Goal: Task Accomplishment & Management: Manage account settings

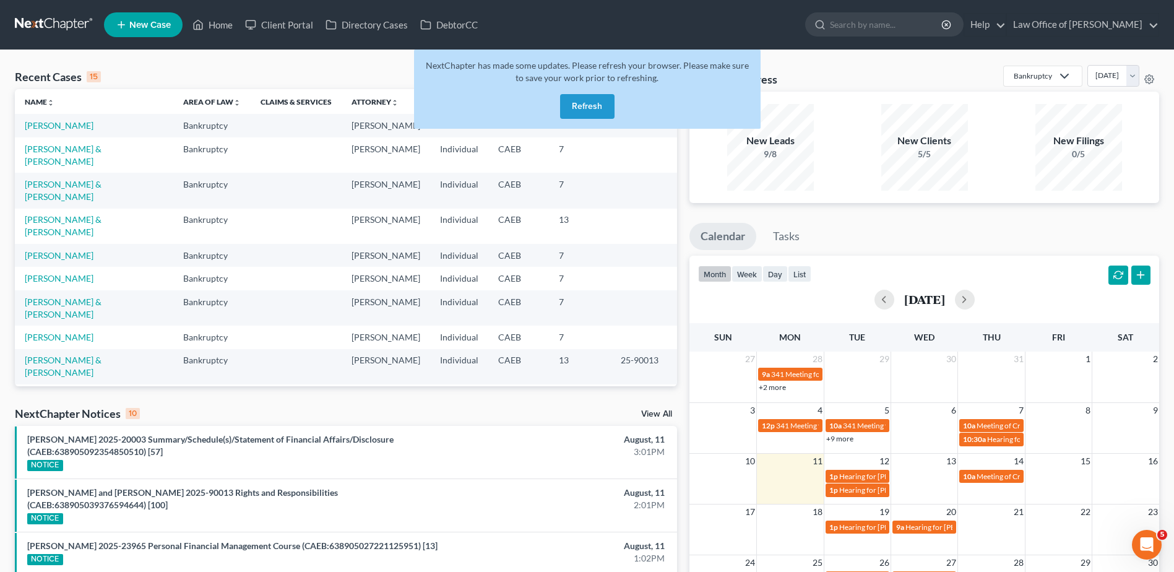
click at [599, 105] on button "Refresh" at bounding box center [587, 106] width 54 height 25
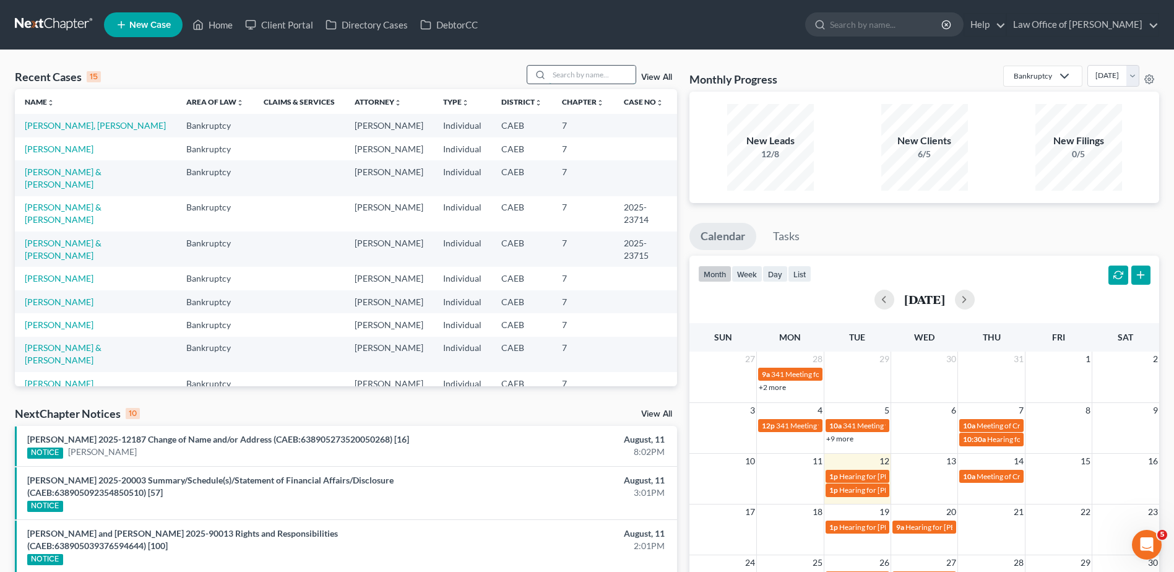
drag, startPoint x: 569, startPoint y: 74, endPoint x: 575, endPoint y: 71, distance: 6.9
click at [569, 74] on input "search" at bounding box center [592, 75] width 87 height 18
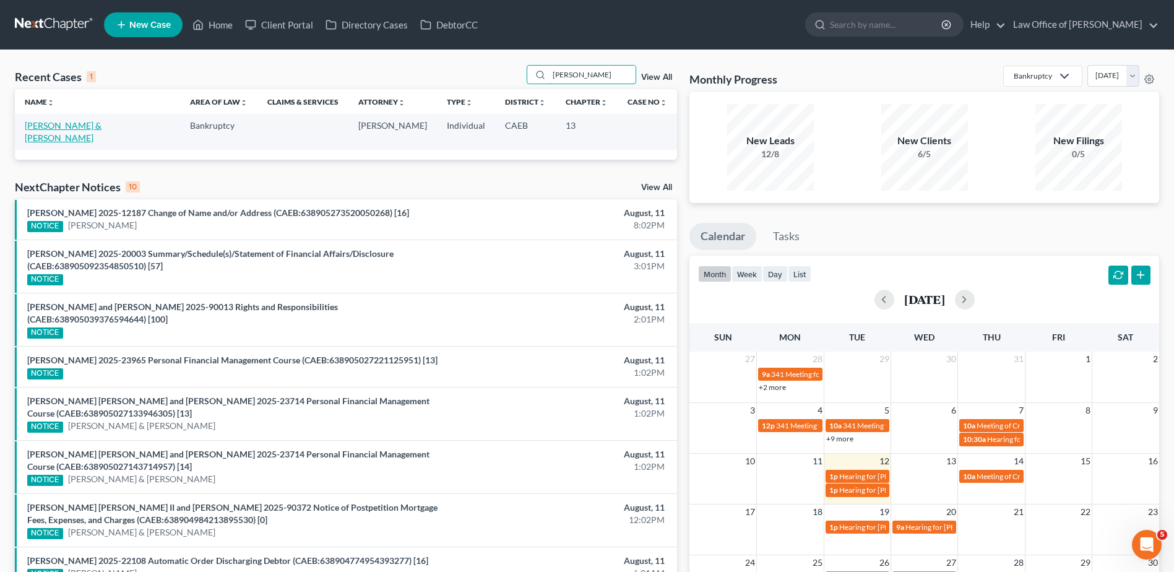
type input "[PERSON_NAME]"
drag, startPoint x: 105, startPoint y: 125, endPoint x: 146, endPoint y: 114, distance: 42.2
click at [101, 123] on link "[PERSON_NAME] & [PERSON_NAME]" at bounding box center [63, 131] width 77 height 23
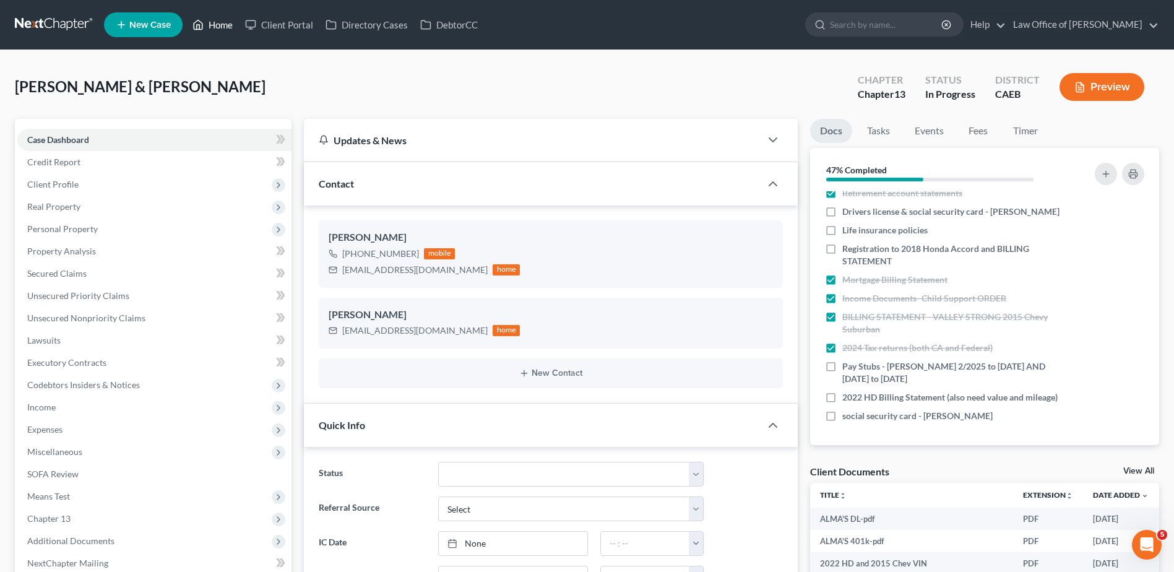
click at [223, 22] on link "Home" at bounding box center [212, 25] width 53 height 22
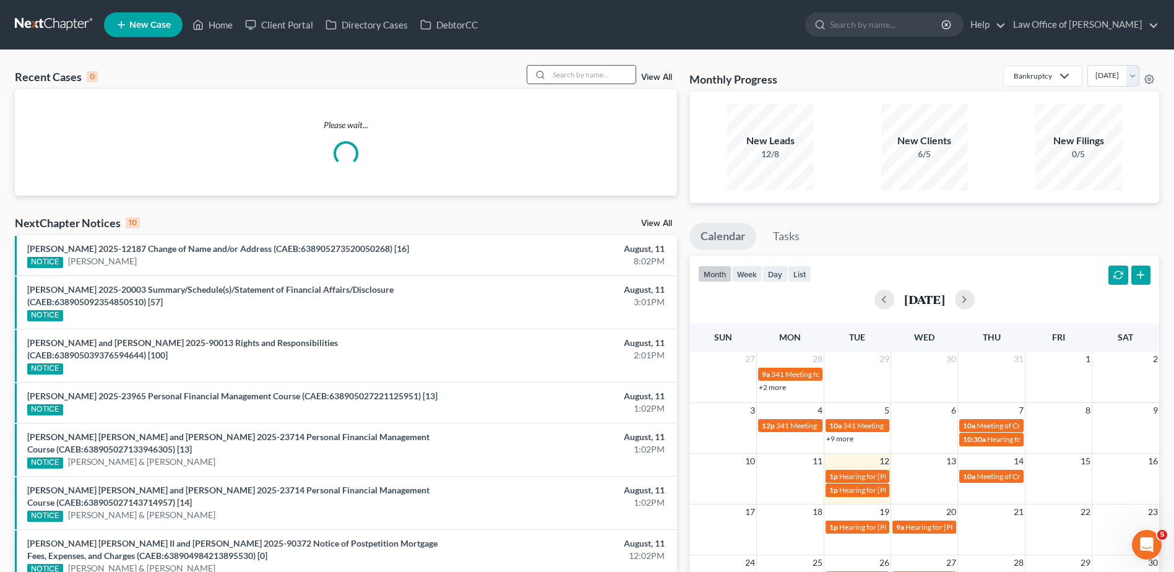
click at [580, 74] on input "search" at bounding box center [592, 75] width 87 height 18
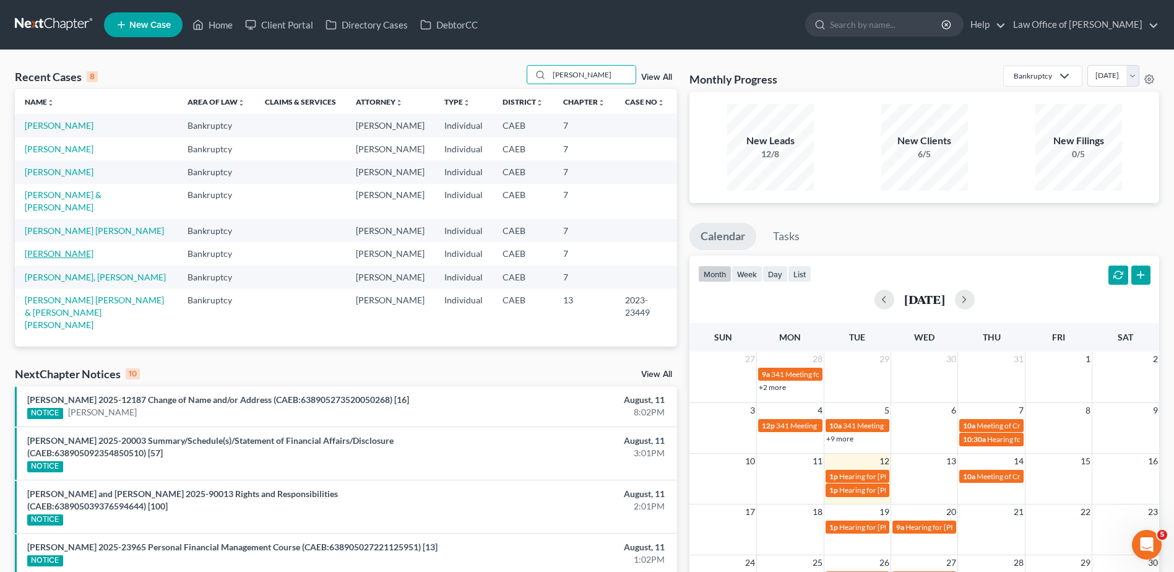
type input "Sanchez"
click at [63, 248] on link "Sanchez, Lorenzo" at bounding box center [59, 253] width 69 height 11
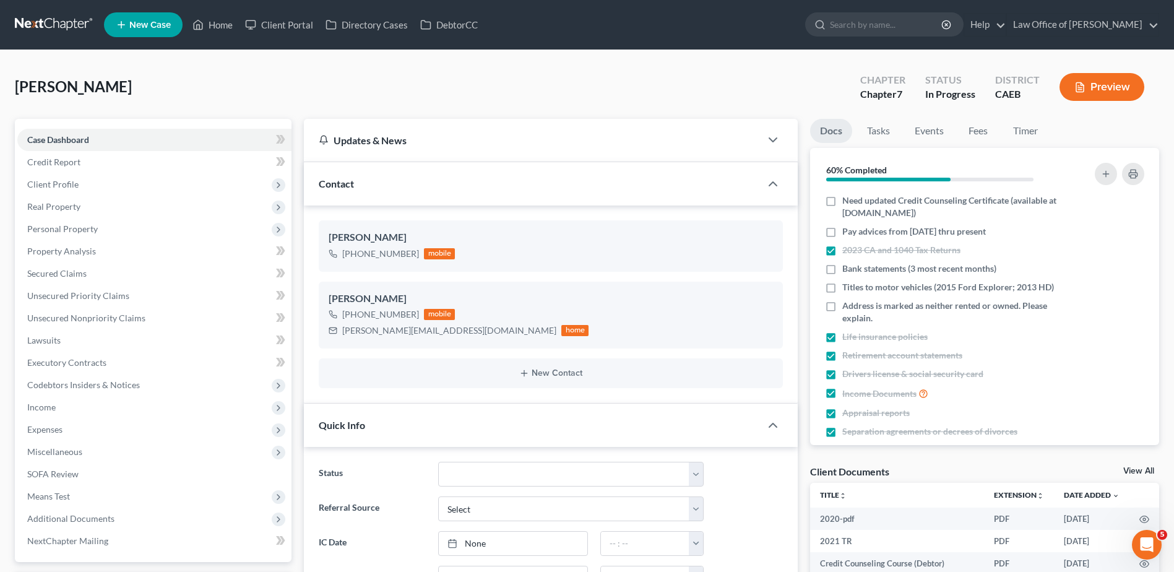
scroll to position [920, 0]
click at [228, 21] on link "Home" at bounding box center [212, 25] width 53 height 22
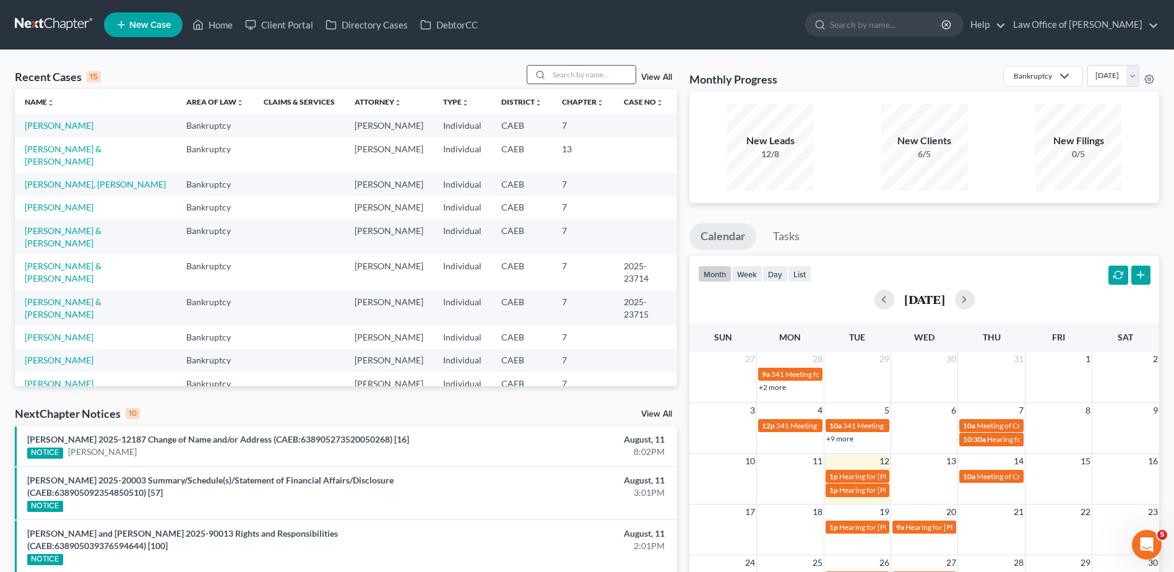
click at [608, 79] on input "search" at bounding box center [592, 75] width 87 height 18
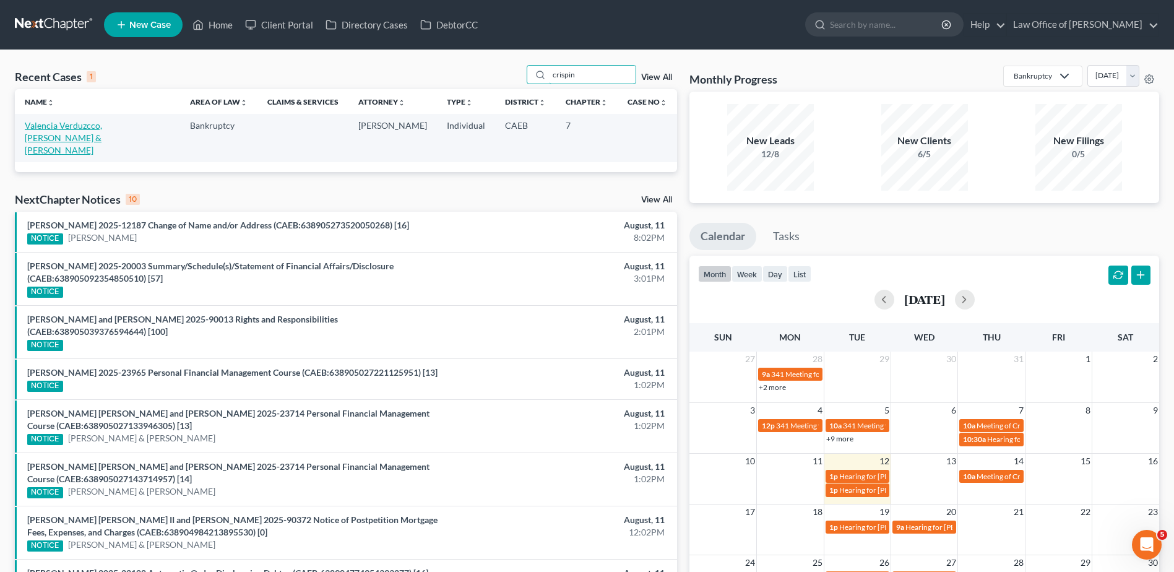
type input "crispin"
click at [81, 126] on link "Valencia Verduzcco, Crispin & Barajas, Amelia" at bounding box center [63, 137] width 77 height 35
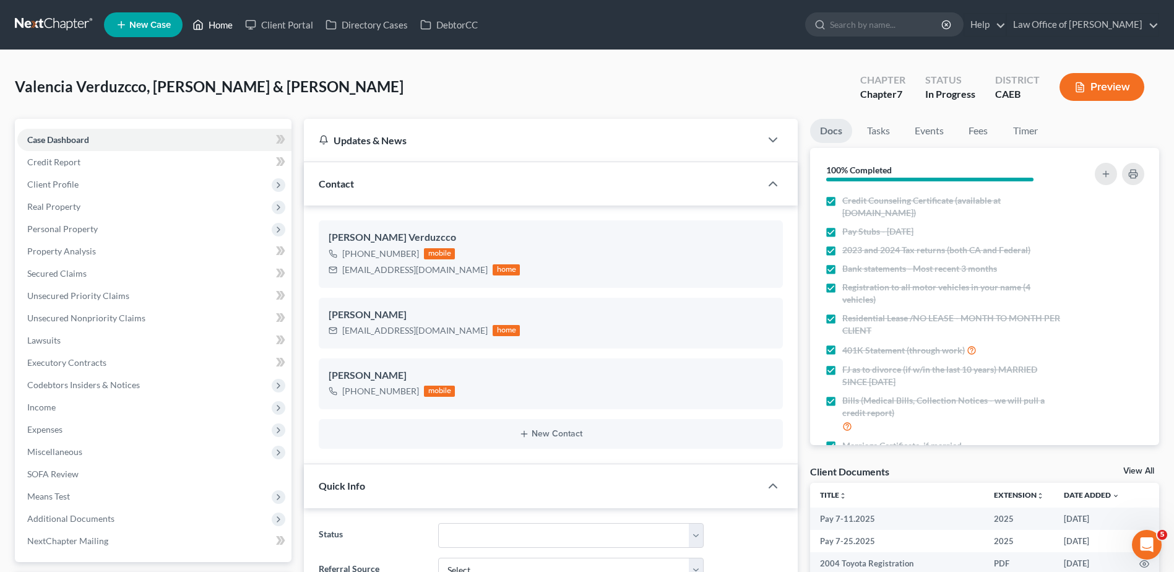
click at [218, 24] on link "Home" at bounding box center [212, 25] width 53 height 22
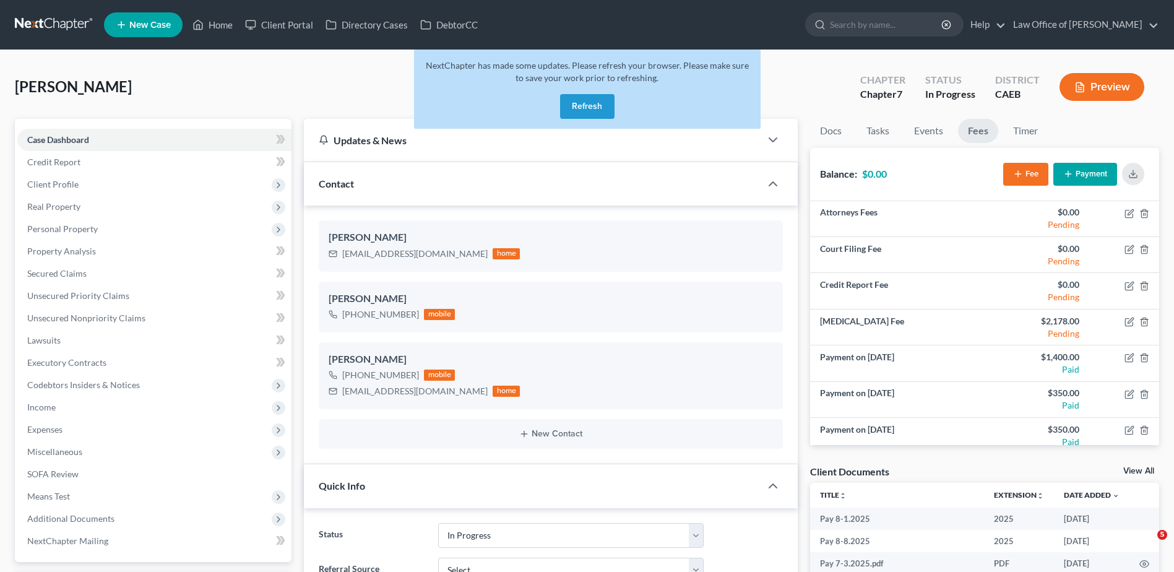
select select "9"
select select "0"
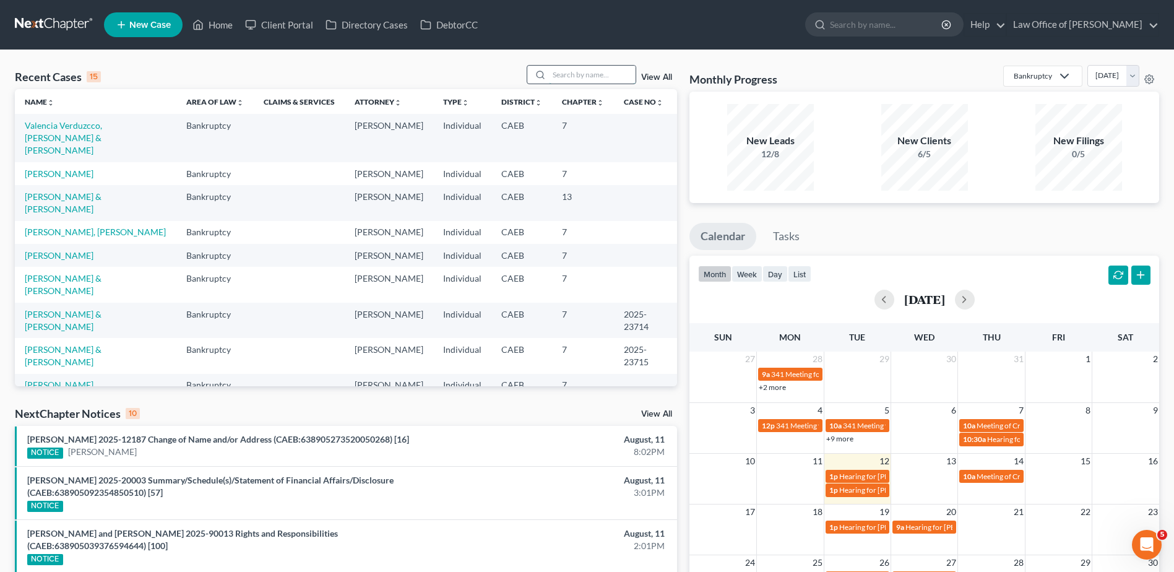
click at [581, 74] on input "search" at bounding box center [592, 75] width 87 height 18
click at [1103, 28] on link "Law Office of [PERSON_NAME]" at bounding box center [1083, 25] width 152 height 22
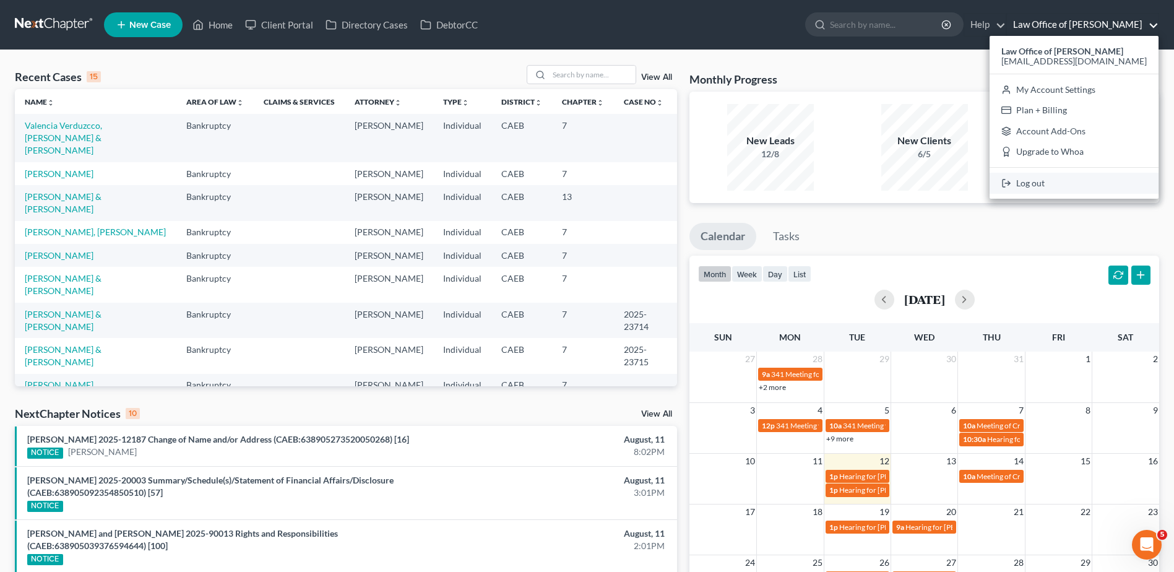
click at [1089, 179] on link "Log out" at bounding box center [1073, 183] width 169 height 21
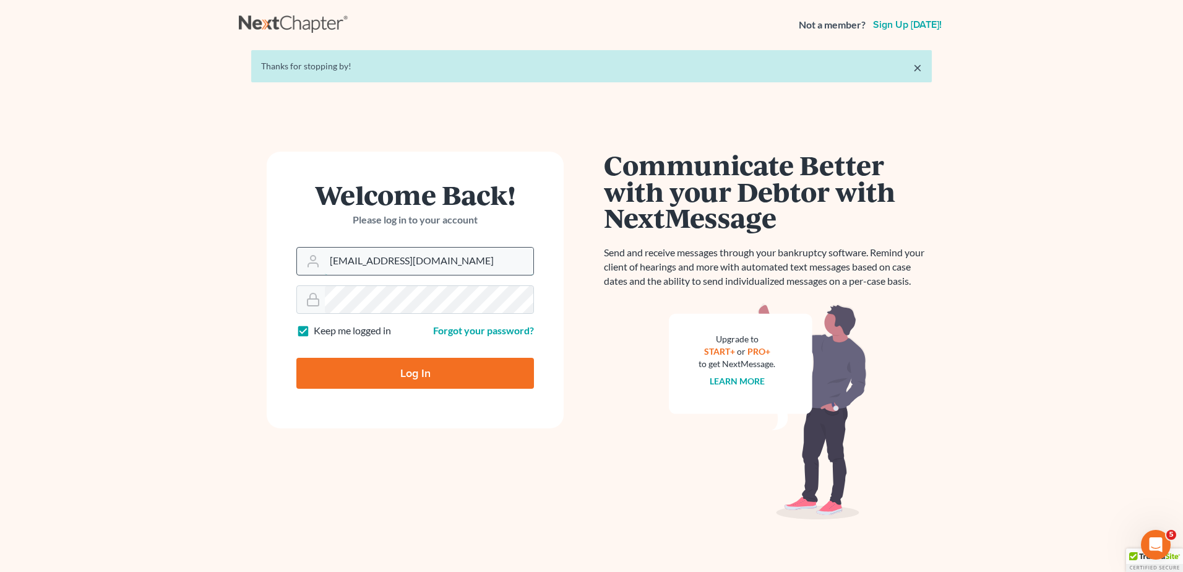
click at [415, 263] on input "[EMAIL_ADDRESS][DOMAIN_NAME]" at bounding box center [429, 260] width 209 height 27
type input "[PERSON_NAME][EMAIL_ADDRESS][DOMAIN_NAME]"
click at [361, 374] on input "Log In" at bounding box center [415, 373] width 238 height 31
type input "Thinking..."
